Goal: Task Accomplishment & Management: Manage account settings

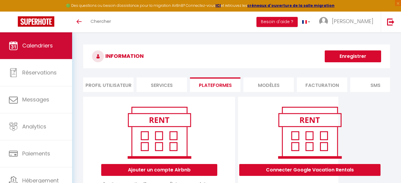
click at [41, 47] on span "Calendriers" at bounding box center [37, 45] width 31 height 7
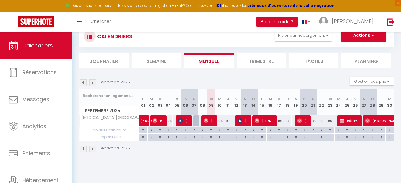
scroll to position [32, 0]
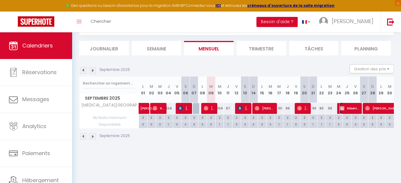
click at [346, 110] on span "Réservée [PERSON_NAME]" at bounding box center [349, 108] width 20 height 11
select select "OK"
select select "KO"
select select "0"
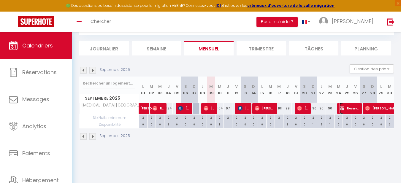
select select "1"
select select
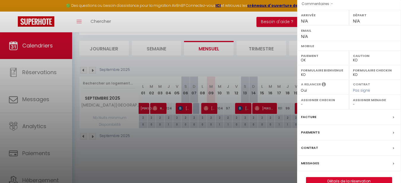
scroll to position [103, 0]
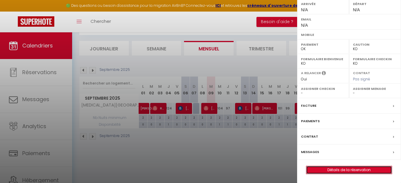
click at [349, 170] on link "Détails de la réservation" at bounding box center [348, 170] width 85 height 8
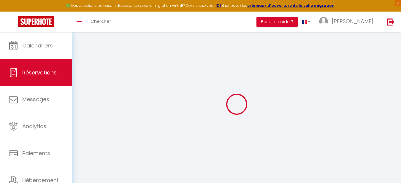
type input "Réservée"
type input "[PERSON_NAME]"
select select
select select "63925"
select select "1"
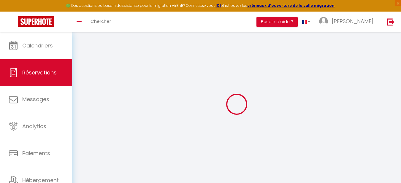
type input "Mer 24 Septembre 2025"
select select
type input "[PERSON_NAME] 27 Septembre 2025"
select select
type input "0"
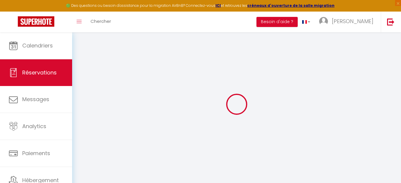
select select "12"
select select
checkbox input "false"
type input "0"
select select "73"
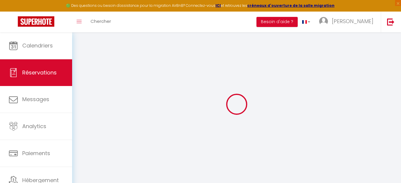
type input "0"
select select
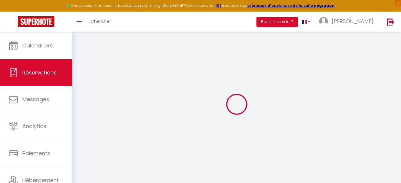
select select
select select "14"
checkbox input "false"
select select
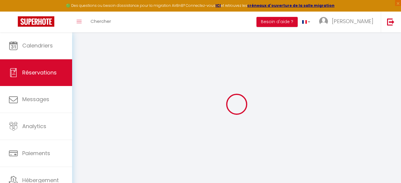
select select
checkbox input "false"
select select
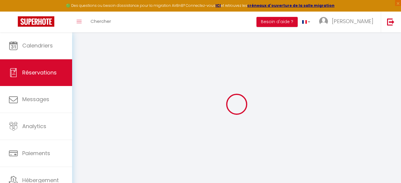
checkbox input "false"
select select
checkbox input "false"
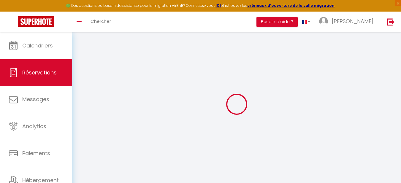
select select
checkbox input "false"
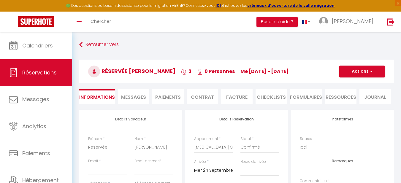
select select
checkbox input "false"
select select
click at [364, 70] on button "Actions" at bounding box center [362, 72] width 46 height 12
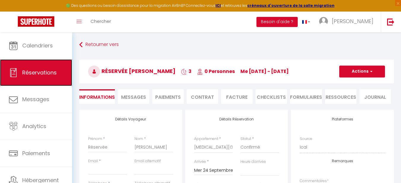
click at [30, 71] on span "Réservations" at bounding box center [39, 72] width 34 height 7
select select "not_cancelled"
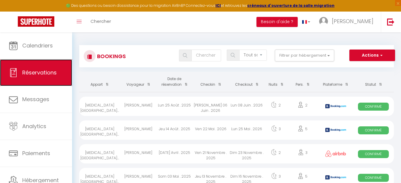
click at [38, 70] on span "Réservations" at bounding box center [39, 72] width 34 height 7
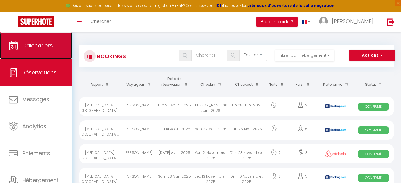
click at [42, 51] on link "Calendriers" at bounding box center [36, 45] width 72 height 27
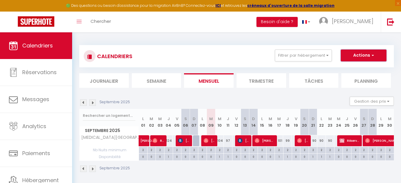
click at [373, 54] on span "button" at bounding box center [372, 55] width 4 height 6
click at [341, 143] on span "Réservée [PERSON_NAME]" at bounding box center [349, 140] width 20 height 11
select select "OK"
select select "KO"
select select "0"
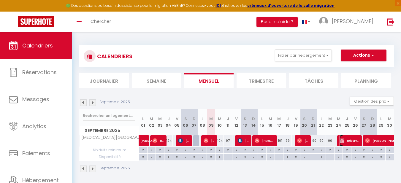
select select "0"
select select "1"
select select
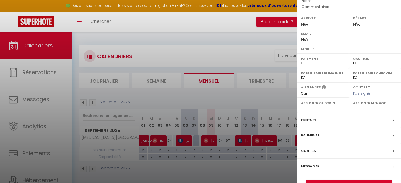
scroll to position [103, 0]
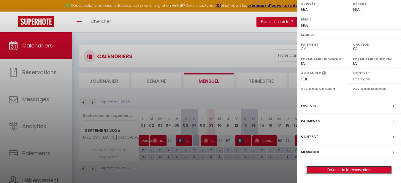
click at [343, 171] on link "Détails de la réservation" at bounding box center [348, 170] width 85 height 8
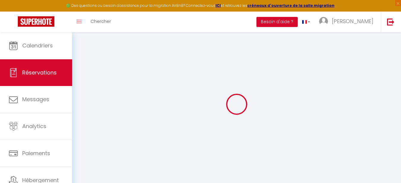
type input "Réservée"
type input "[PERSON_NAME]"
select select
select select "63925"
select select "1"
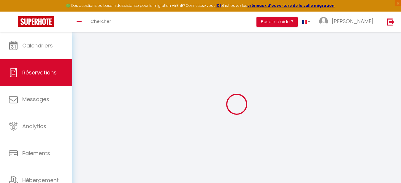
type input "Mer 24 Septembre 2025"
select select
type input "[PERSON_NAME] 27 Septembre 2025"
select select
type input "0"
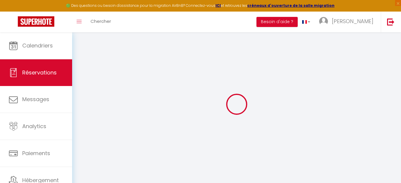
select select "12"
select select
checkbox input "false"
type input "0"
select select "73"
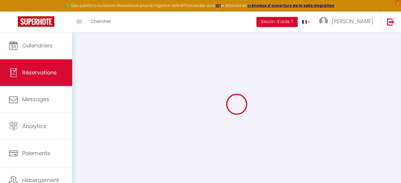
type input "0"
select select
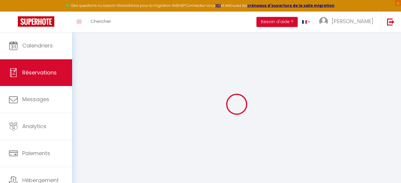
select select
select select "14"
checkbox input "false"
select select
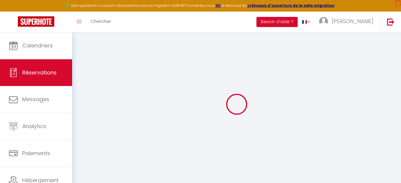
select select
checkbox input "false"
select select
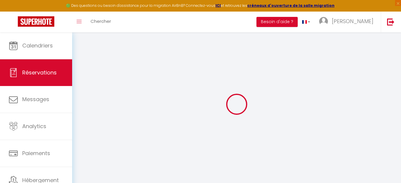
checkbox input "false"
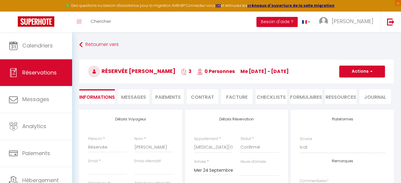
select select
checkbox input "false"
select select
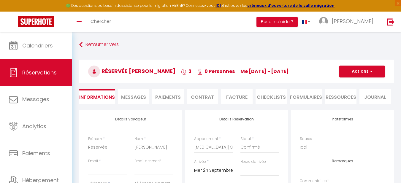
checkbox input "false"
select select
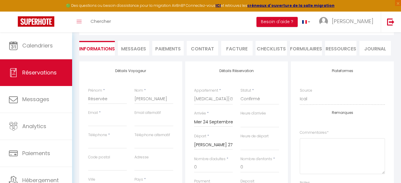
scroll to position [59, 0]
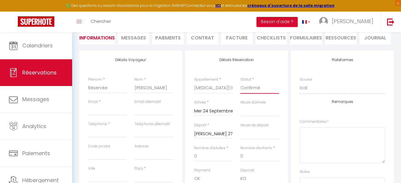
click at [252, 88] on select "Confirmé Non Confirmé [PERSON_NAME] par le voyageur No Show Request" at bounding box center [259, 87] width 39 height 11
select select "0"
click at [240, 82] on select "Confirmé Non Confirmé [PERSON_NAME] par le voyageur No Show Request" at bounding box center [259, 87] width 39 height 11
select select
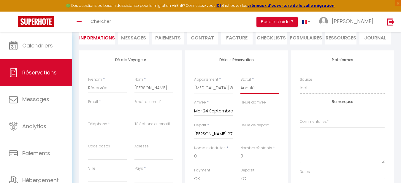
select select
checkbox input "false"
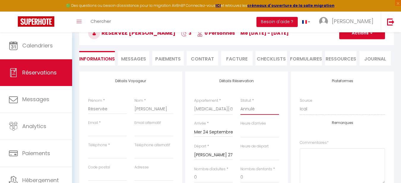
scroll to position [0, 0]
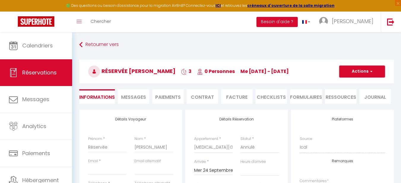
click at [358, 71] on button "Actions" at bounding box center [362, 72] width 46 height 12
click at [356, 84] on link "Enregistrer" at bounding box center [355, 85] width 47 height 8
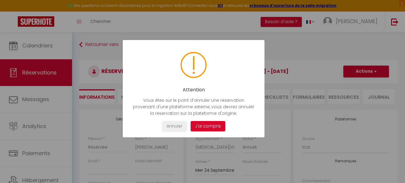
click at [205, 128] on button "J'ai compris" at bounding box center [208, 126] width 35 height 10
select select
checkbox input "false"
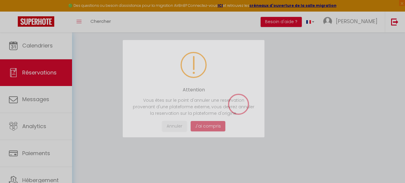
select select
checkbox input "false"
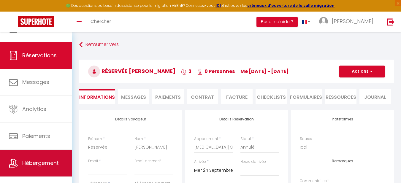
scroll to position [25, 0]
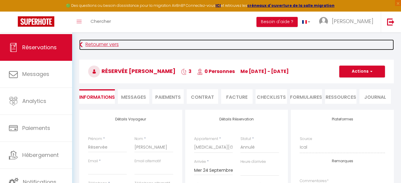
click at [83, 44] on link "Retourner vers" at bounding box center [236, 44] width 314 height 11
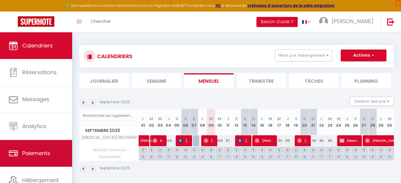
scroll to position [25, 0]
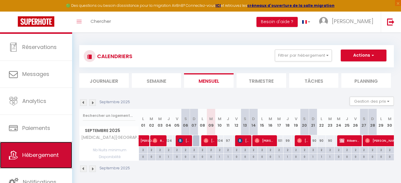
click at [41, 156] on span "Hébergement" at bounding box center [40, 154] width 36 height 7
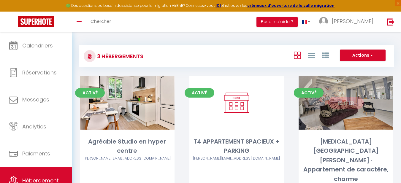
click at [346, 106] on link "Editer" at bounding box center [346, 103] width 36 height 12
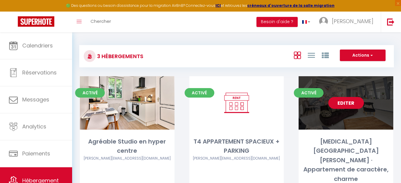
click at [346, 106] on link "Editer" at bounding box center [346, 103] width 36 height 12
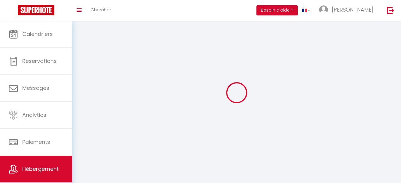
select select "28"
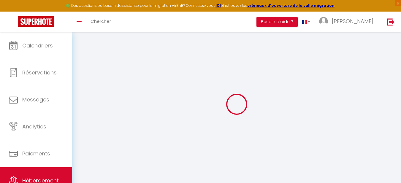
select select
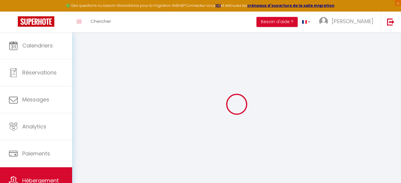
select select
checkbox input "false"
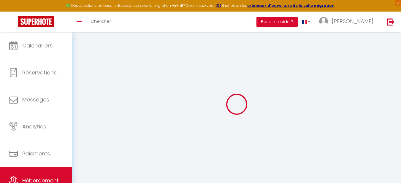
select select
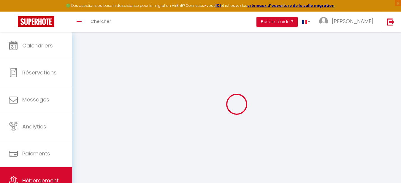
select select
checkbox input "false"
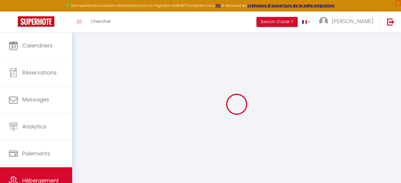
checkbox input "false"
select select
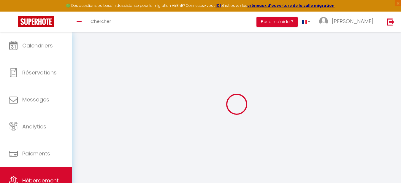
select select
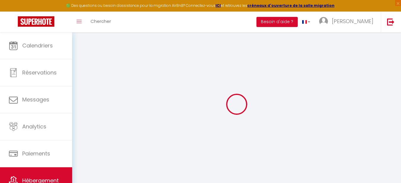
checkbox input "false"
select select
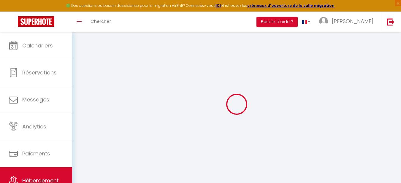
select select
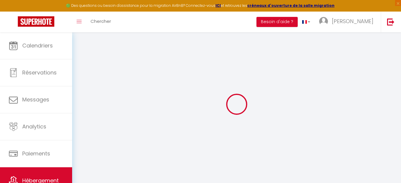
select select
checkbox input "false"
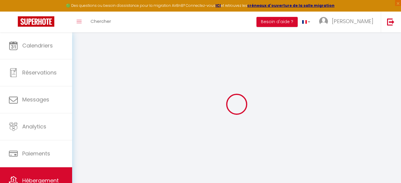
checkbox input "false"
select select
type input "[MEDICAL_DATA][GEOGRAPHIC_DATA][PERSON_NAME] · Appartement de caractère, charme"
type input "[PERSON_NAME]"
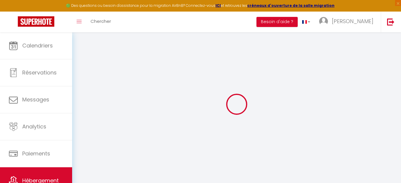
select select "5"
select select "2"
type input "72"
type input "15"
type input "30"
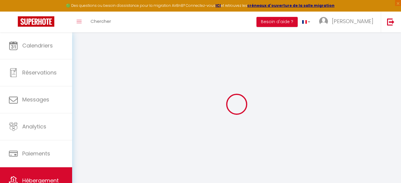
select select
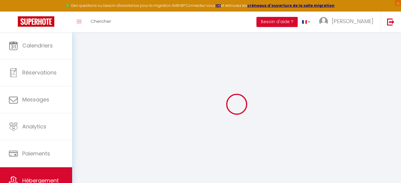
type input "58000"
type input "Nevers"
type input "[EMAIL_ADDRESS][DOMAIN_NAME]"
select select
checkbox input "false"
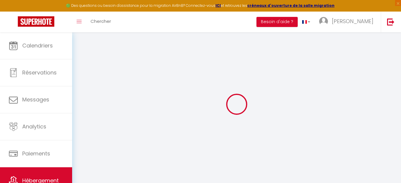
checkbox input "false"
select select
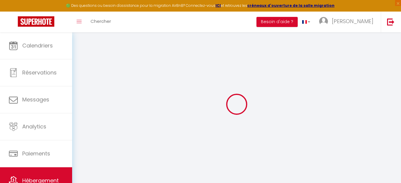
type input "0"
select select
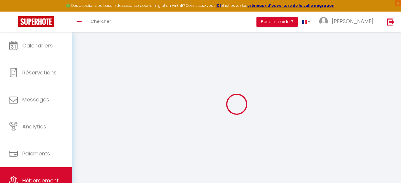
select select
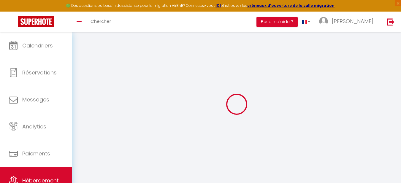
checkbox input "false"
select select
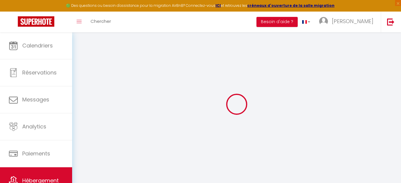
select select
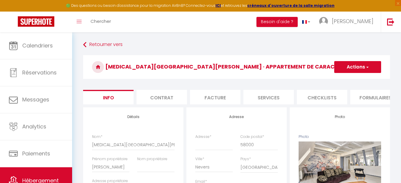
drag, startPoint x: 316, startPoint y: 100, endPoint x: 238, endPoint y: 111, distance: 79.6
click at [386, 104] on ul "Info Contrat Facture Services Checklists Formulaires Plateformes Paramètres web…" at bounding box center [236, 97] width 307 height 15
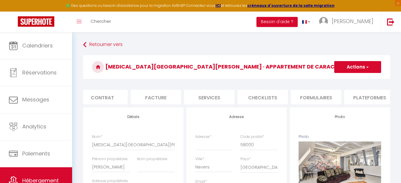
scroll to position [0, 71]
click at [365, 98] on li "Plateformes" at bounding box center [357, 97] width 50 height 15
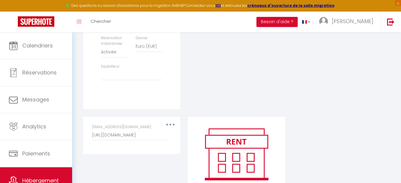
scroll to position [267, 0]
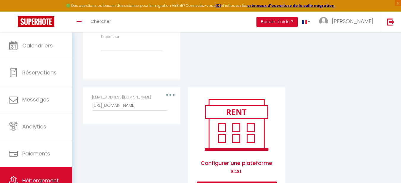
click at [171, 98] on button "button" at bounding box center [170, 94] width 17 height 9
click at [150, 123] on button "Supprimer" at bounding box center [155, 119] width 44 height 10
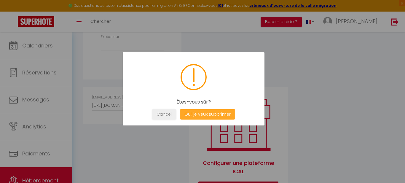
click at [195, 115] on button "Oui, je veux supprimer" at bounding box center [207, 114] width 55 height 10
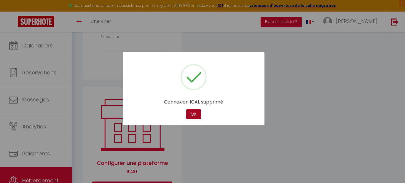
click at [195, 115] on button "OK" at bounding box center [193, 114] width 15 height 10
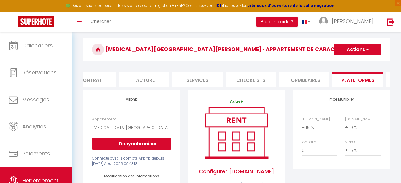
scroll to position [0, 0]
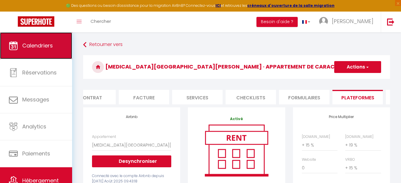
click at [36, 42] on span "Calendriers" at bounding box center [37, 45] width 31 height 7
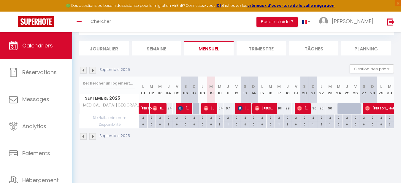
scroll to position [3, 0]
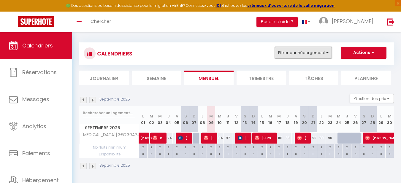
click at [311, 54] on button "Filtrer par hébergement" at bounding box center [303, 53] width 57 height 12
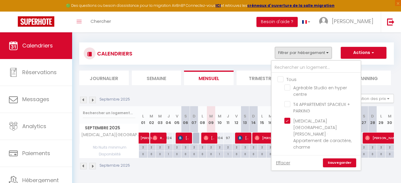
click at [280, 78] on input "Tous" at bounding box center [321, 79] width 89 height 6
click at [343, 158] on link "Sauvegarder" at bounding box center [339, 162] width 33 height 9
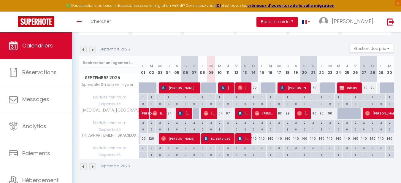
scroll to position [53, 0]
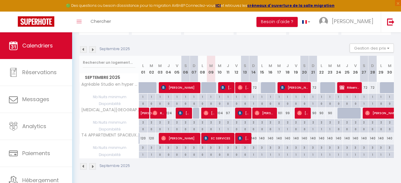
click at [348, 116] on div at bounding box center [349, 116] width 9 height 11
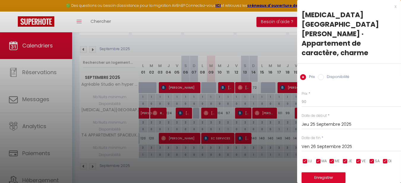
scroll to position [4, 0]
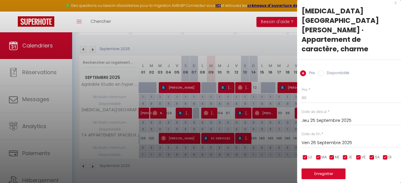
click at [323, 70] on input "Disponibilité" at bounding box center [321, 73] width 6 height 6
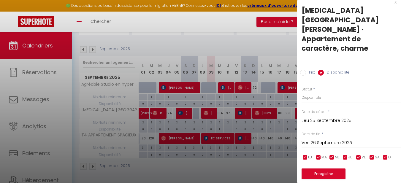
click at [308, 117] on input "Jeu 25 Septembre 2025" at bounding box center [350, 121] width 99 height 8
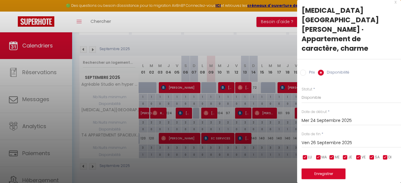
click at [321, 139] on input "Ven 26 Septembre 2025" at bounding box center [350, 143] width 99 height 8
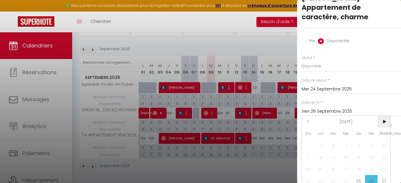
scroll to position [37, 0]
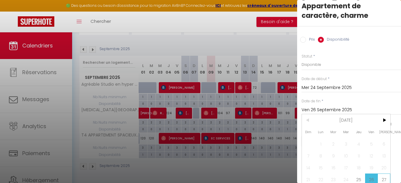
click at [383, 173] on span "27" at bounding box center [383, 179] width 13 height 12
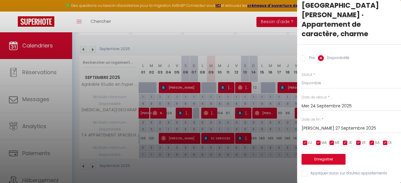
scroll to position [4, 0]
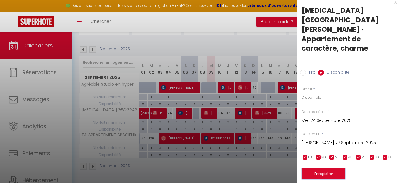
click at [330, 168] on button "Enregistrer" at bounding box center [323, 173] width 44 height 11
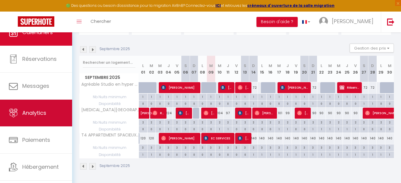
scroll to position [25, 0]
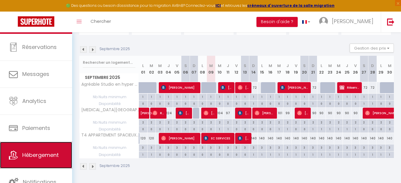
click at [37, 156] on span "Hébergement" at bounding box center [40, 154] width 36 height 7
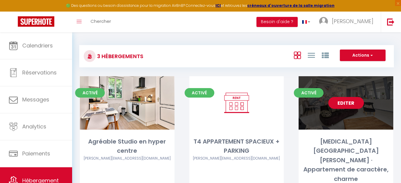
click at [342, 102] on link "Editer" at bounding box center [346, 103] width 36 height 12
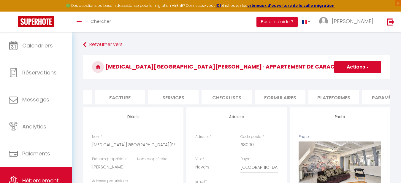
scroll to position [0, 96]
click at [330, 95] on li "Plateformes" at bounding box center [332, 97] width 50 height 15
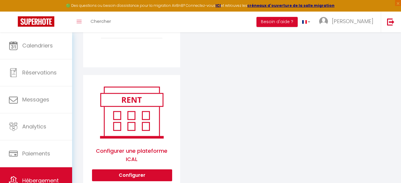
scroll to position [304, 0]
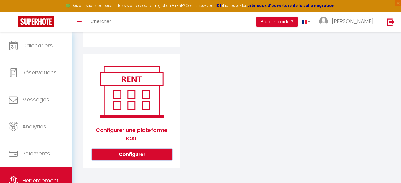
click at [142, 154] on button "Configurer" at bounding box center [132, 155] width 80 height 12
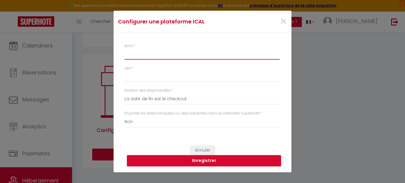
click at [133, 56] on input "Nom *" at bounding box center [202, 54] width 155 height 11
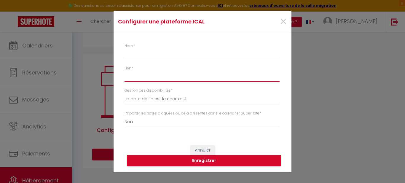
click at [130, 80] on input "Lien *" at bounding box center [202, 76] width 155 height 11
click at [336, 96] on div "Configurer une plateforme ICAL × Nom * Lien * Gestion des disponibilités * La d…" at bounding box center [202, 91] width 405 height 183
click at [89, 83] on div "Configurer une plateforme ICAL × Nom * Lien * Gestion des disponibilités * La d…" at bounding box center [202, 91] width 405 height 183
click at [283, 20] on span "×" at bounding box center [283, 22] width 7 height 18
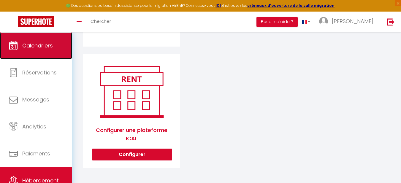
click at [44, 45] on span "Calendriers" at bounding box center [37, 45] width 31 height 7
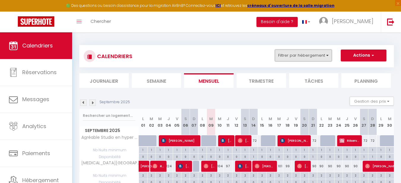
click at [289, 55] on button "Filtrer par hébergement" at bounding box center [303, 56] width 57 height 12
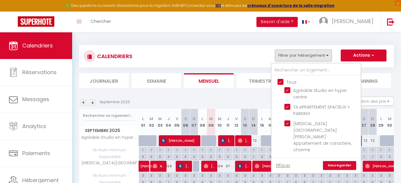
click at [91, 57] on img at bounding box center [89, 56] width 5 height 5
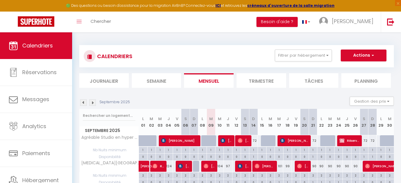
click at [92, 58] on div at bounding box center [90, 56] width 12 height 12
click at [360, 55] on button "Actions" at bounding box center [363, 56] width 46 height 12
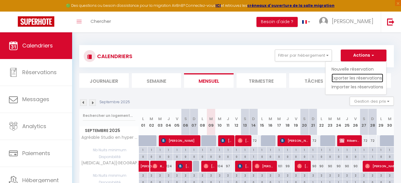
click at [351, 78] on link "Exporter les réservations" at bounding box center [357, 78] width 52 height 9
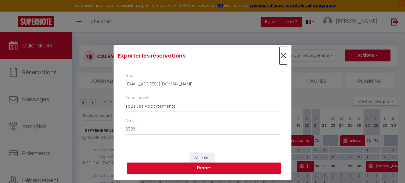
click at [283, 55] on span "×" at bounding box center [283, 56] width 7 height 18
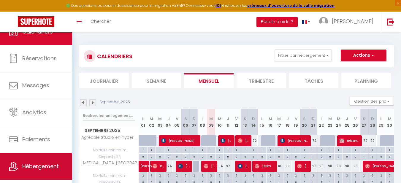
scroll to position [25, 0]
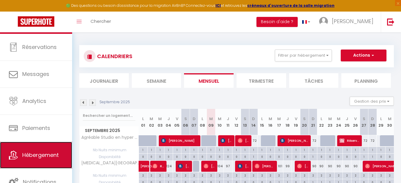
click at [45, 157] on span "Hébergement" at bounding box center [40, 154] width 36 height 7
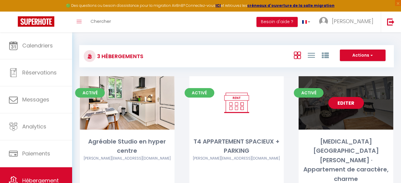
click at [345, 106] on link "Editer" at bounding box center [346, 103] width 36 height 12
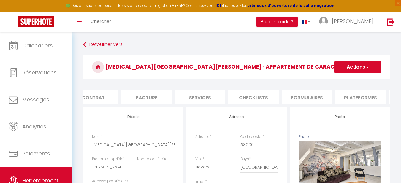
scroll to position [0, 70]
click at [374, 98] on li "Plateformes" at bounding box center [359, 97] width 50 height 15
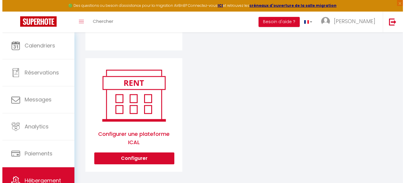
scroll to position [304, 0]
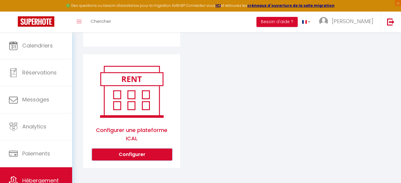
click at [141, 158] on button "Configurer" at bounding box center [132, 155] width 80 height 12
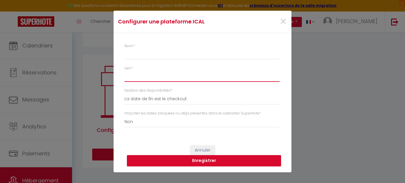
click at [137, 74] on input "Lien *" at bounding box center [202, 76] width 155 height 11
paste input "[URL][DOMAIN_NAME]"
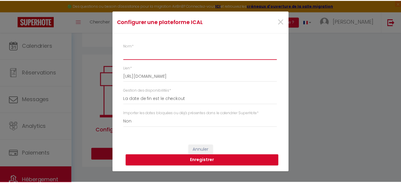
scroll to position [0, 0]
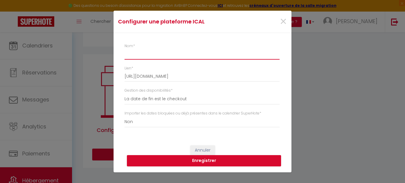
click at [134, 56] on input "Nom *" at bounding box center [202, 54] width 155 height 11
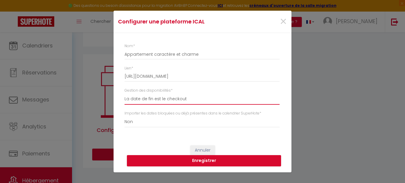
click at [162, 99] on select "La date de fin est le checkout La date de fin est la dernière nuit La date de f…" at bounding box center [202, 98] width 155 height 11
click at [219, 86] on div "Nom * Appartement caractère et charme Lien * [URL][DOMAIN_NAME] Gestion des dis…" at bounding box center [204, 88] width 159 height 90
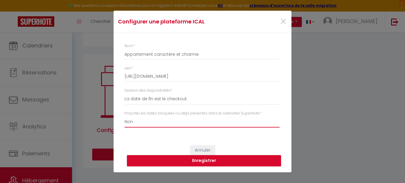
click at [136, 123] on select "Oui Non" at bounding box center [202, 121] width 155 height 11
click at [125, 116] on select "Oui Non" at bounding box center [202, 121] width 155 height 11
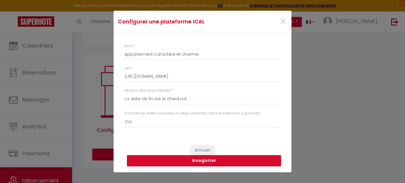
click at [204, 160] on button "Enregistrer" at bounding box center [204, 160] width 154 height 11
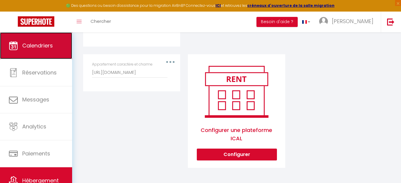
click at [34, 49] on span "Calendriers" at bounding box center [37, 45] width 31 height 7
